Goal: Check status: Check status

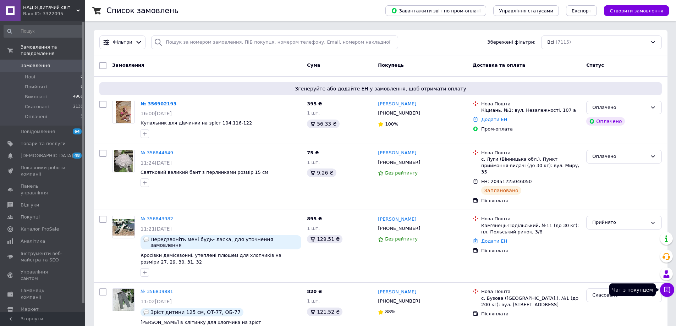
click at [668, 292] on icon at bounding box center [666, 289] width 7 height 7
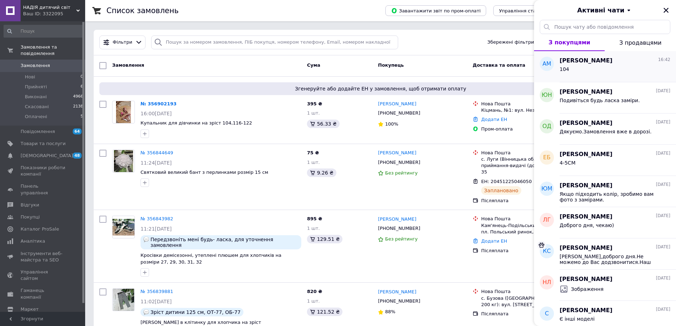
click at [618, 71] on div "104" at bounding box center [614, 70] width 111 height 11
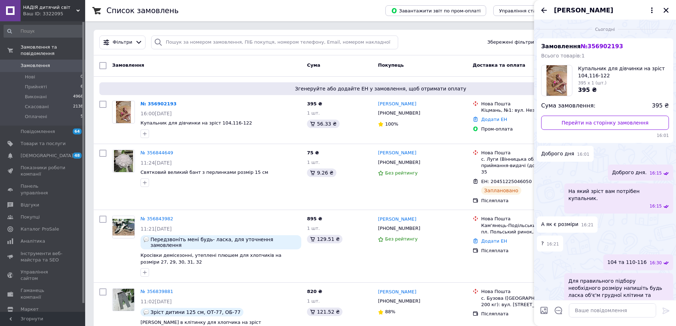
scroll to position [32, 0]
